Goal: Information Seeking & Learning: Check status

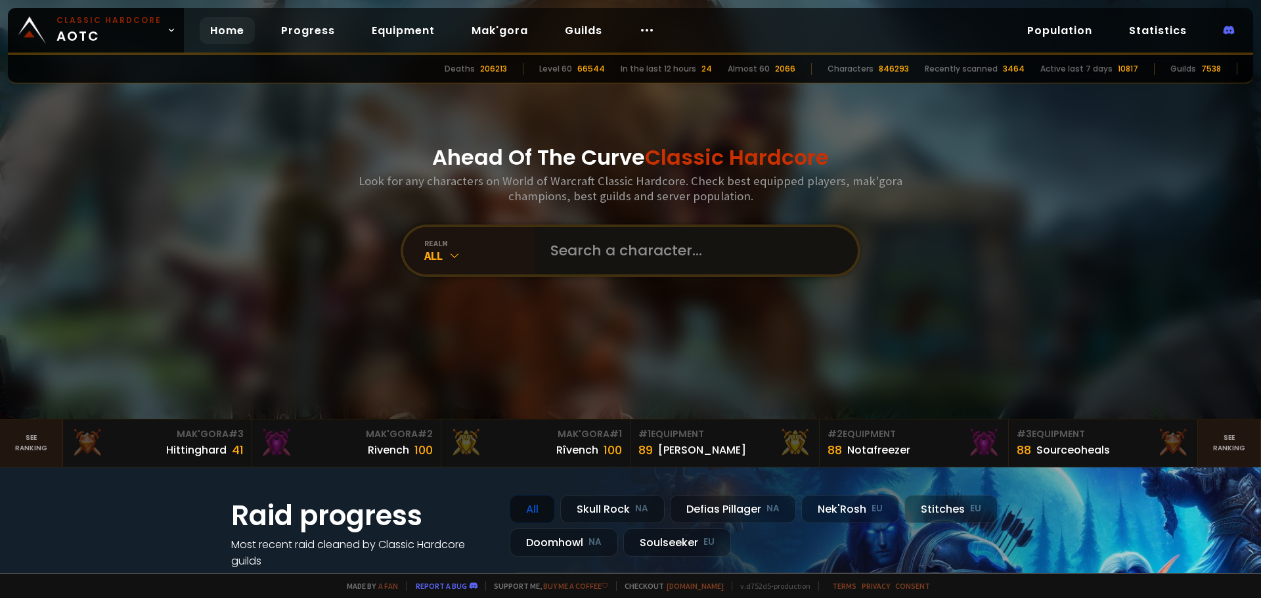
click at [620, 256] on input "text" at bounding box center [691, 250] width 299 height 47
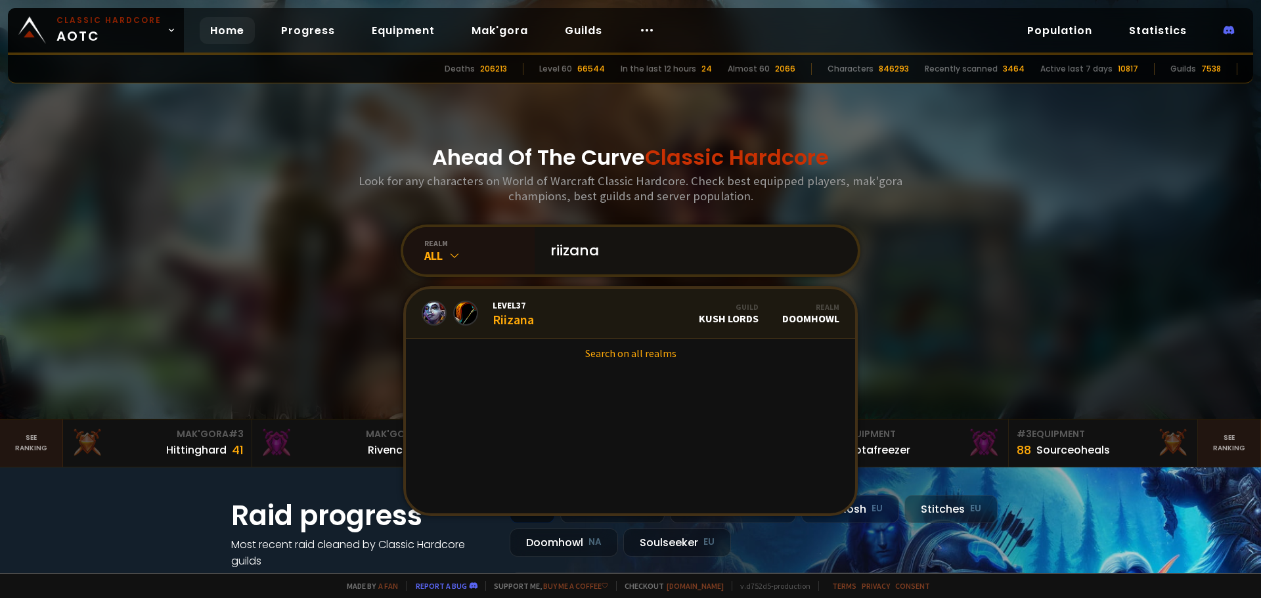
type input "riizana"
click at [592, 325] on link "Level 37 Riizana Guild Kush Lords Realm Doomhowl" at bounding box center [630, 314] width 449 height 50
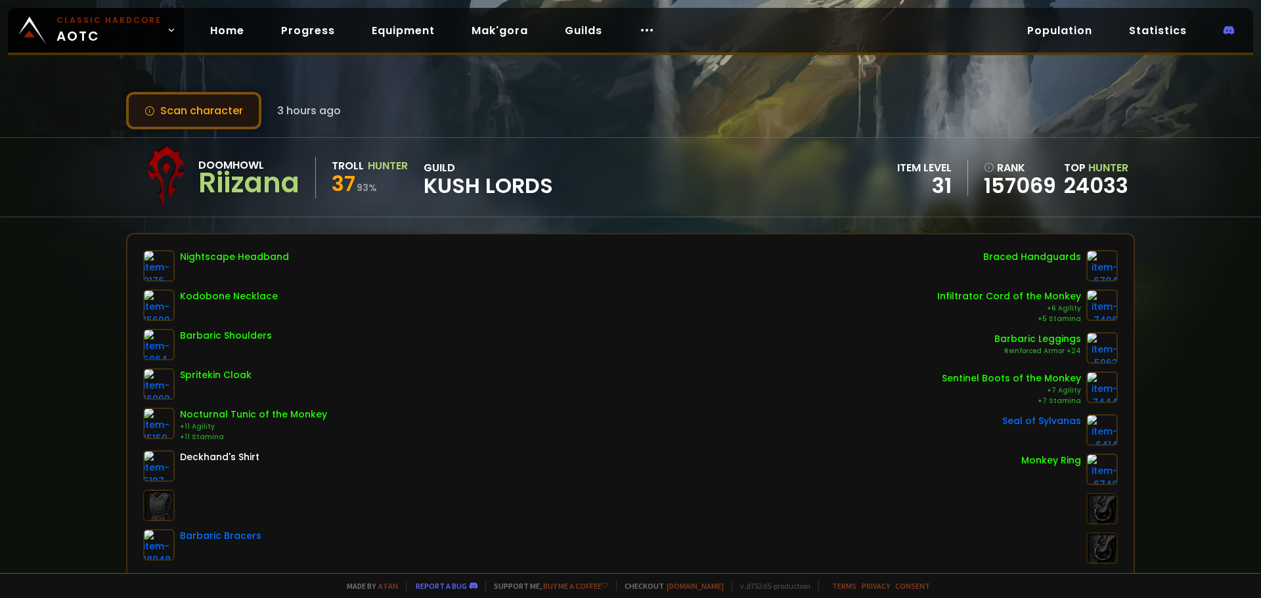
click at [204, 106] on button "Scan character" at bounding box center [193, 110] width 135 height 37
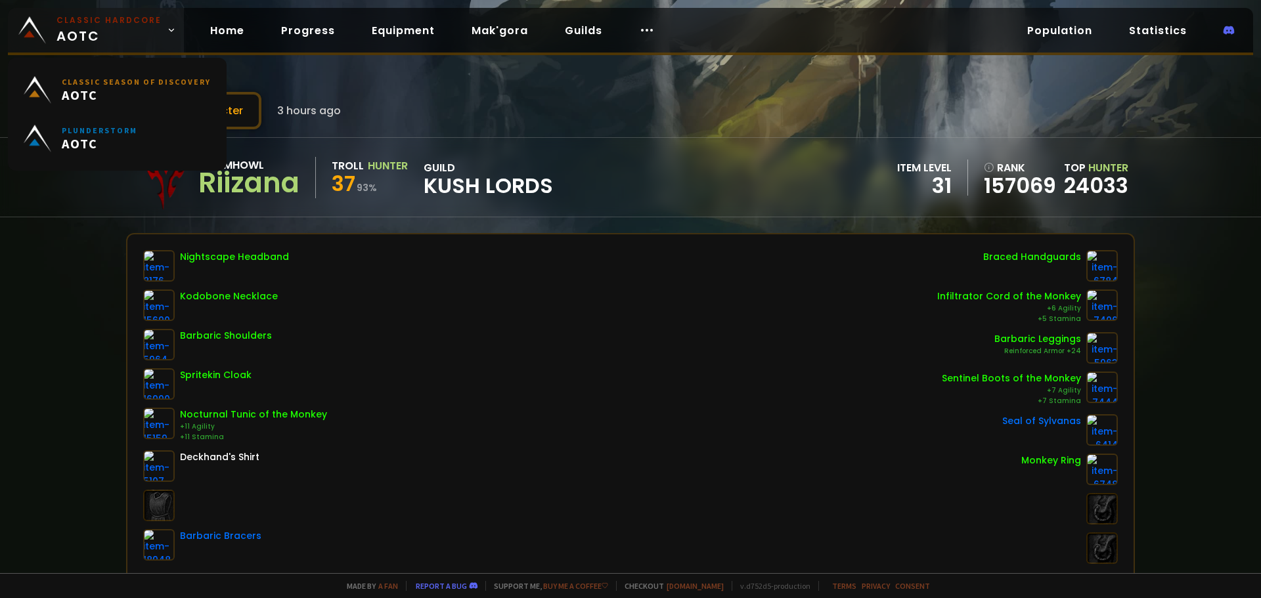
click at [93, 14] on small "Classic Hardcore" at bounding box center [108, 20] width 105 height 12
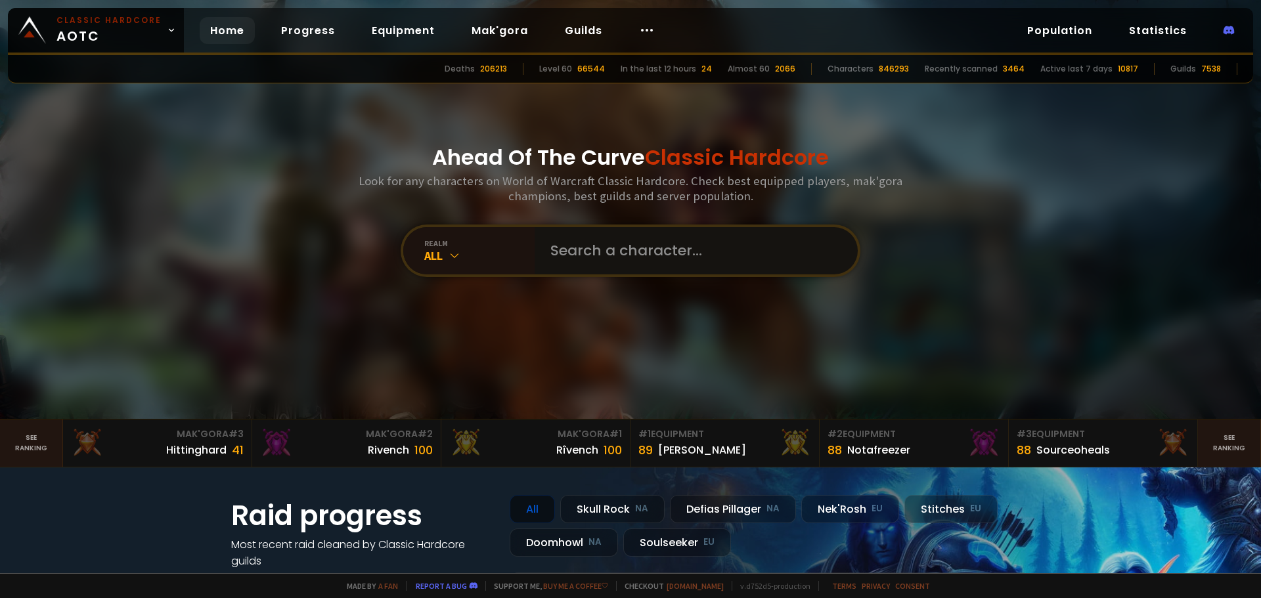
click at [588, 250] on input "text" at bounding box center [691, 250] width 299 height 47
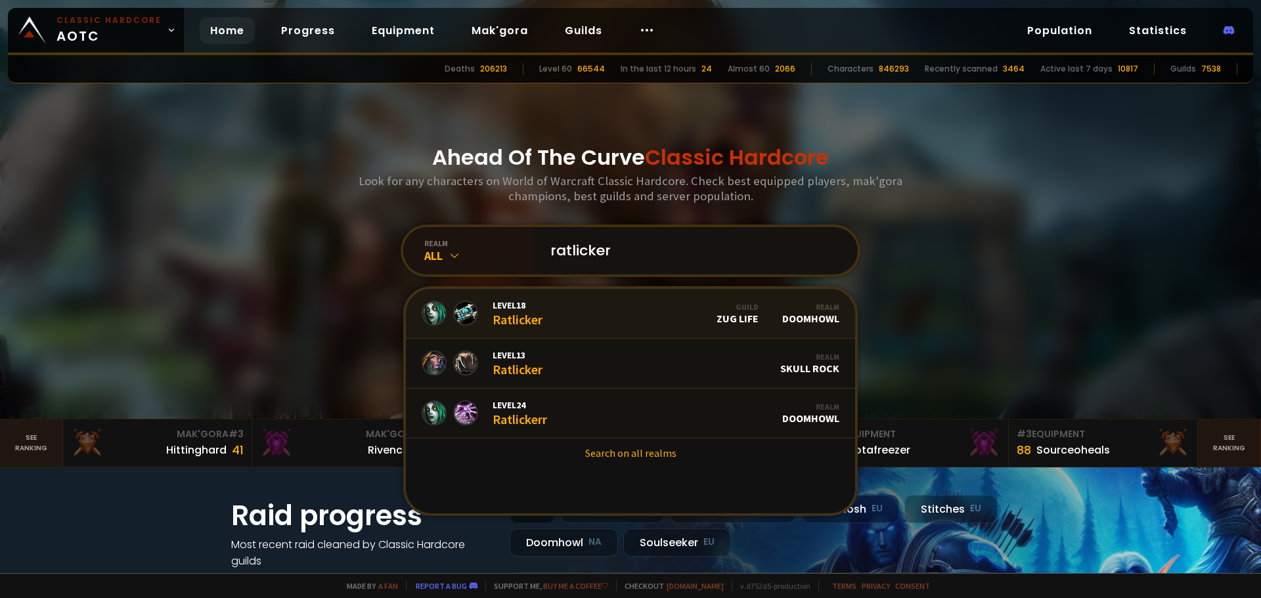
type input "ratlicker"
click at [563, 322] on link "Level 18 Ratlicker Guild Zug Life Realm Doomhowl" at bounding box center [630, 314] width 449 height 50
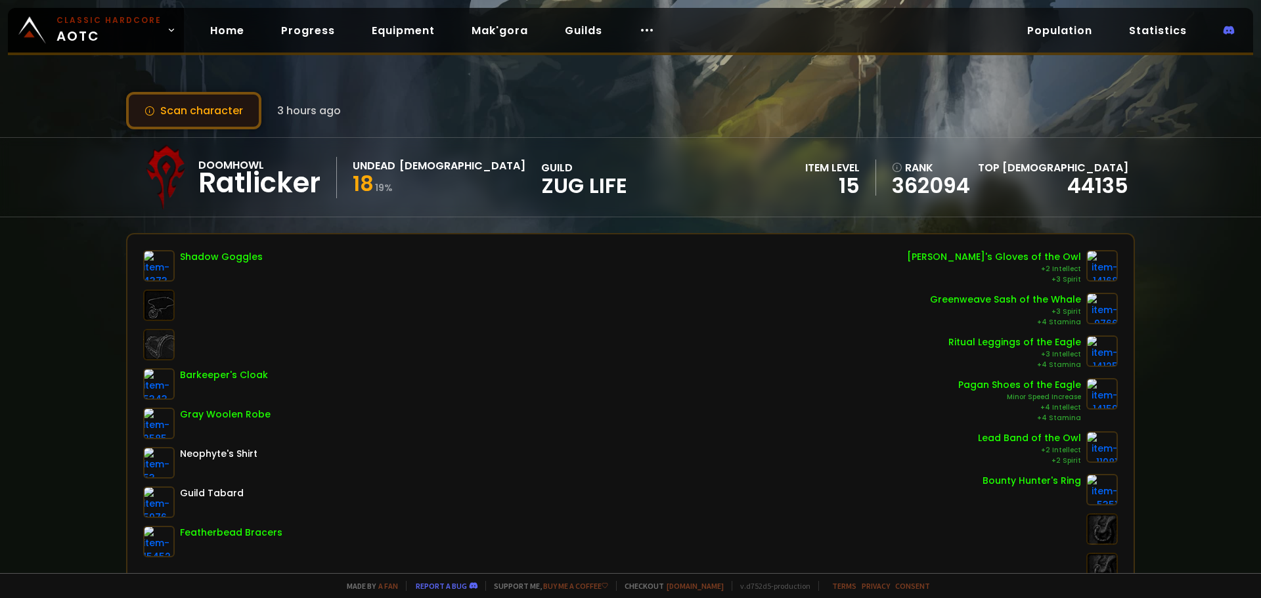
click at [229, 113] on button "Scan character" at bounding box center [193, 110] width 135 height 37
